Goal: Task Accomplishment & Management: Manage account settings

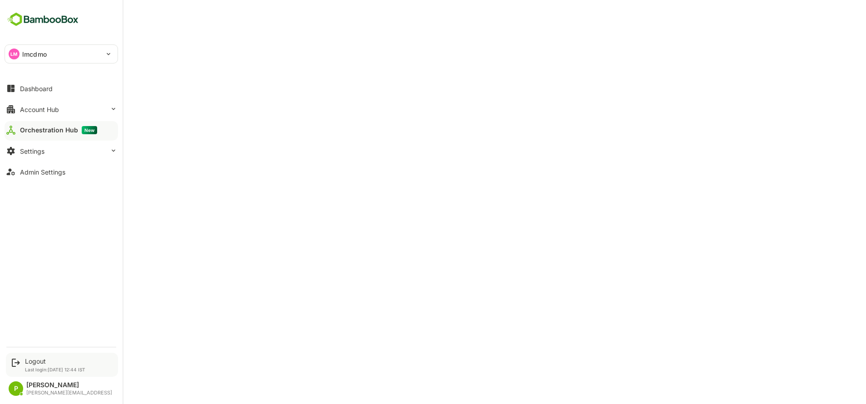
click at [39, 376] on div "Logout Last login: [DATE] 12:44 IST P Prashanth [EMAIL_ADDRESS]" at bounding box center [61, 377] width 113 height 48
drag, startPoint x: 39, startPoint y: 376, endPoint x: 28, endPoint y: 363, distance: 16.8
click at [28, 363] on div "Logout" at bounding box center [55, 362] width 60 height 8
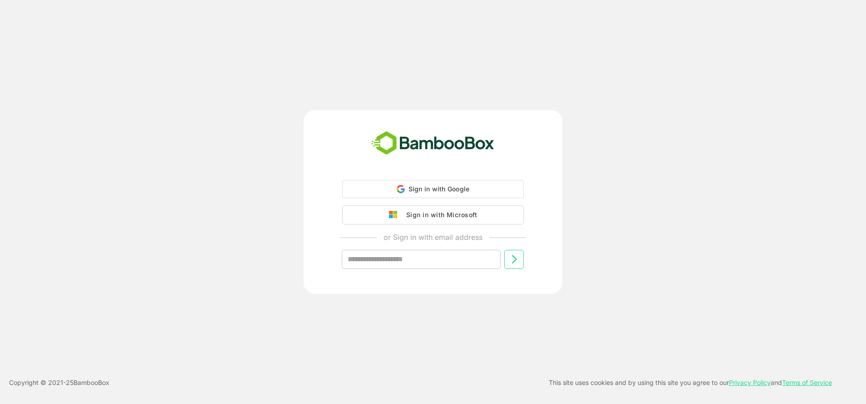
click at [41, 356] on div "Sign in with Google Sign in with Google. Opens in new tab Sign in with Microsof…" at bounding box center [433, 202] width 866 height 404
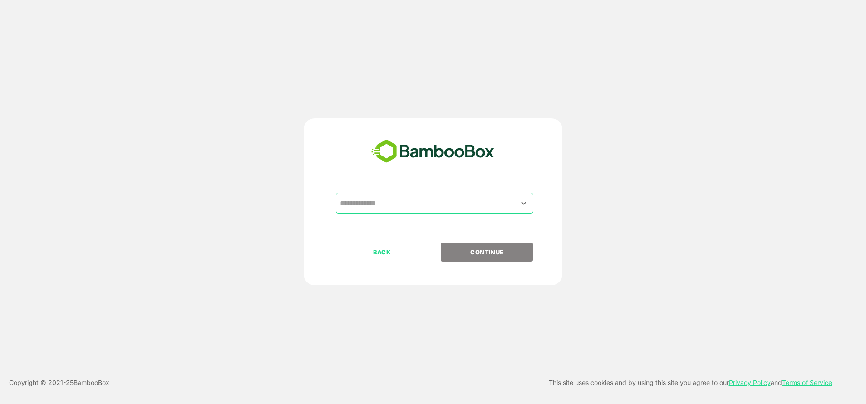
click at [392, 210] on input "text" at bounding box center [435, 203] width 194 height 17
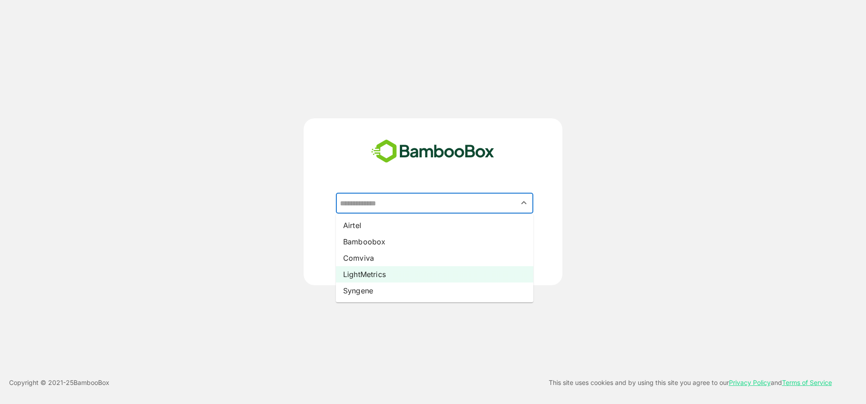
click at [381, 270] on li "LightMetrics" at bounding box center [434, 274] width 197 height 16
type input "**********"
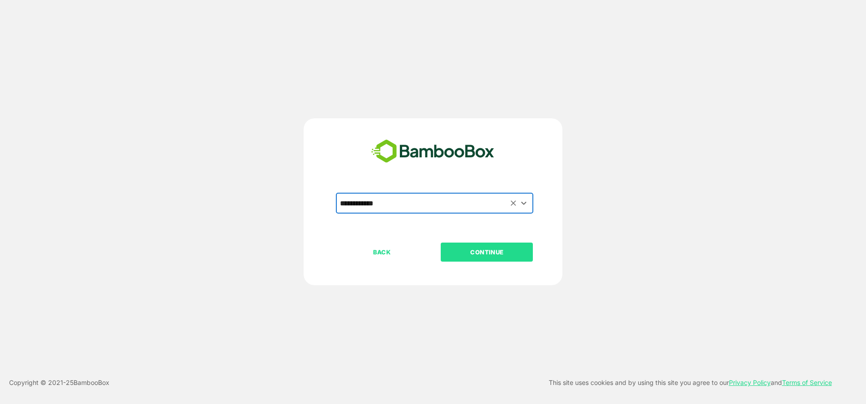
click at [484, 237] on div "**********" at bounding box center [433, 218] width 226 height 50
click at [481, 246] on button "CONTINUE" at bounding box center [487, 252] width 92 height 19
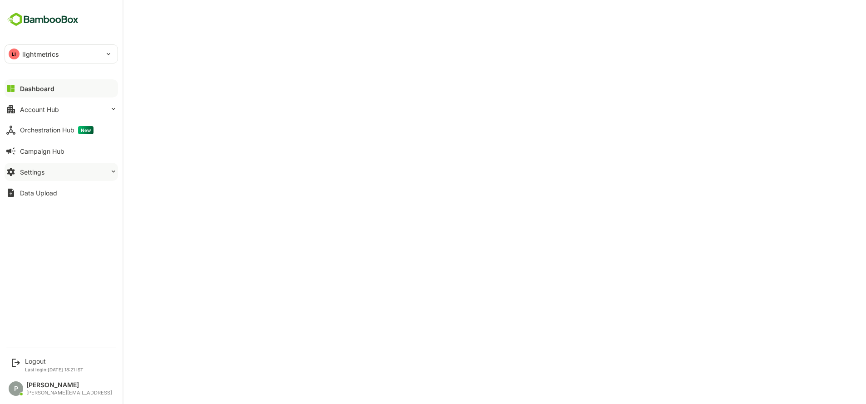
click at [51, 176] on button "Settings" at bounding box center [61, 172] width 113 height 18
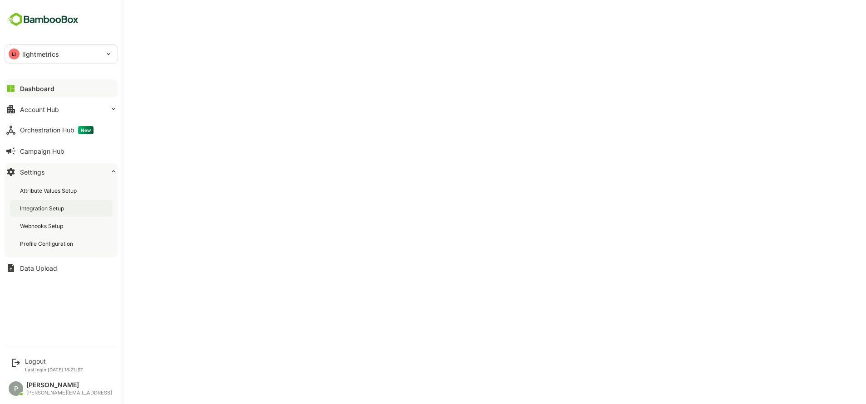
click at [55, 204] on div "Integration Setup" at bounding box center [61, 208] width 103 height 17
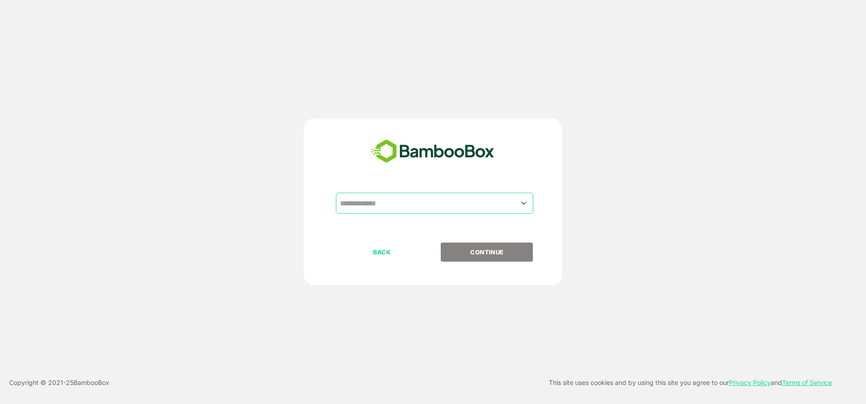
click at [399, 212] on input "text" at bounding box center [435, 203] width 194 height 17
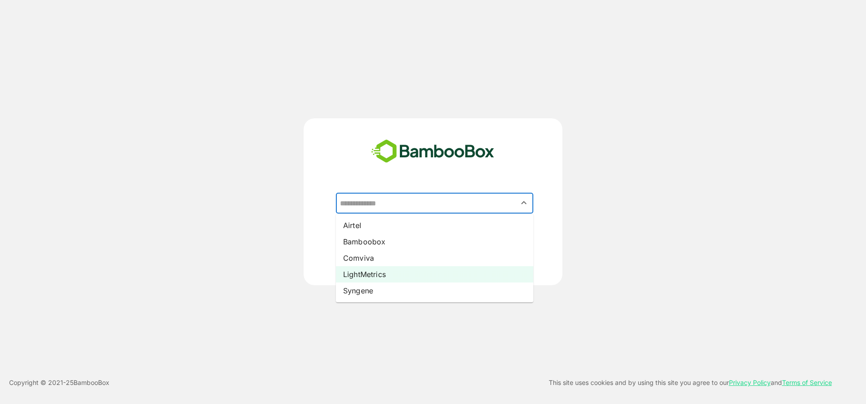
click at [381, 275] on li "LightMetrics" at bounding box center [434, 274] width 197 height 16
type input "**********"
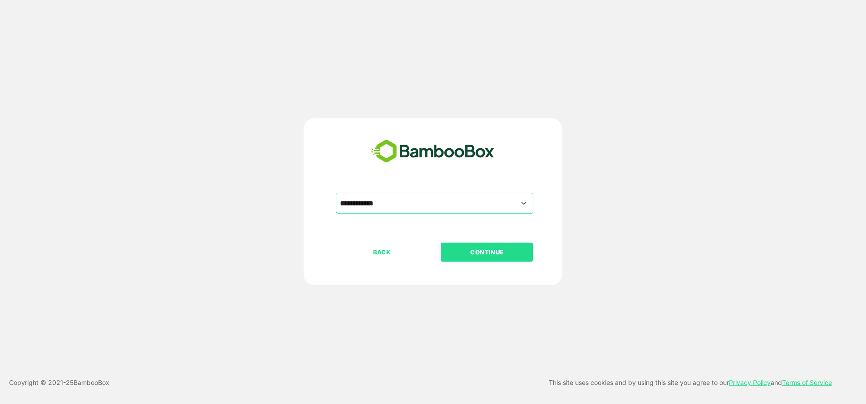
click at [456, 259] on button "CONTINUE" at bounding box center [487, 252] width 92 height 19
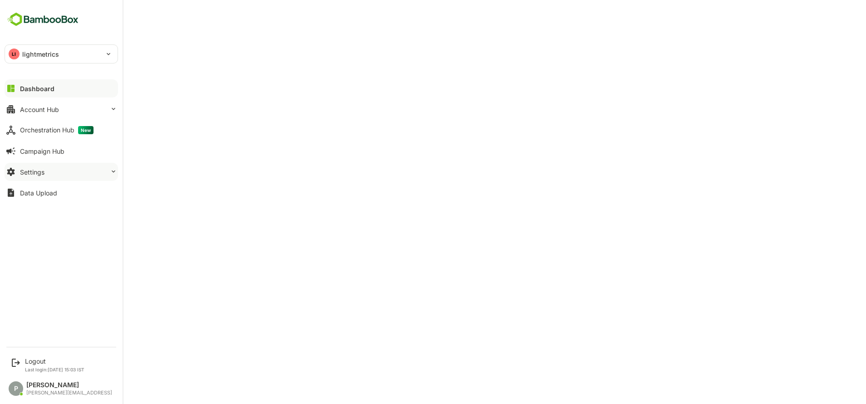
click at [49, 174] on button "Settings" at bounding box center [61, 172] width 113 height 18
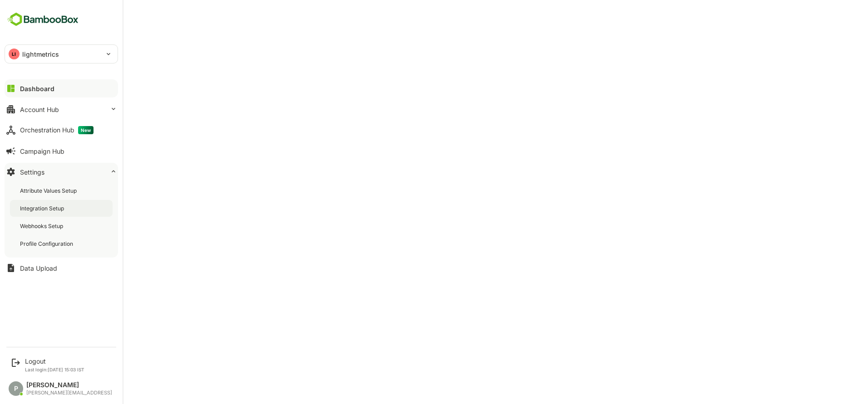
click at [59, 209] on div "Integration Setup" at bounding box center [43, 209] width 46 height 8
click at [41, 88] on div "Dashboard" at bounding box center [36, 89] width 33 height 8
